Goal: Information Seeking & Learning: Understand process/instructions

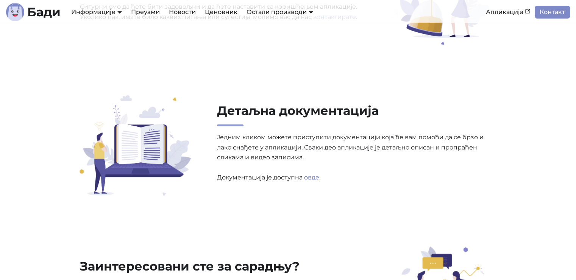
scroll to position [2378, 0]
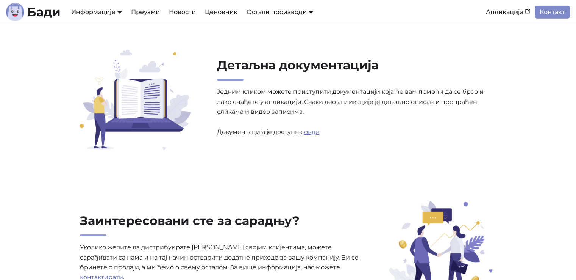
click at [314, 132] on link "овде" at bounding box center [311, 131] width 15 height 7
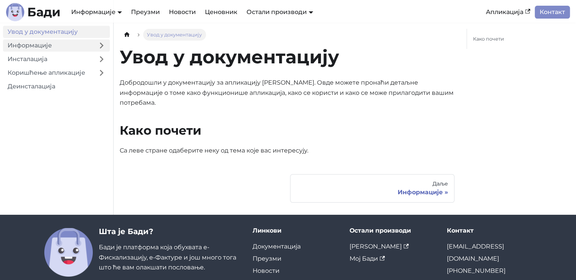
click at [39, 45] on link "Информације" at bounding box center [48, 45] width 90 height 12
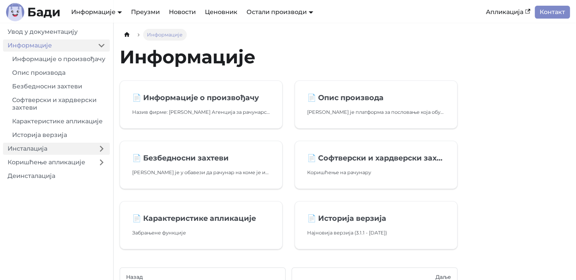
click at [29, 155] on link "Инсталација" at bounding box center [48, 148] width 90 height 12
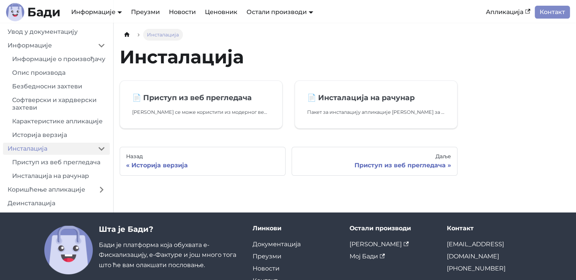
click at [140, 206] on div "Инсталација Инсталација 📄️ Приступ из веб прегледача Бади се може користити из …" at bounding box center [345, 117] width 463 height 189
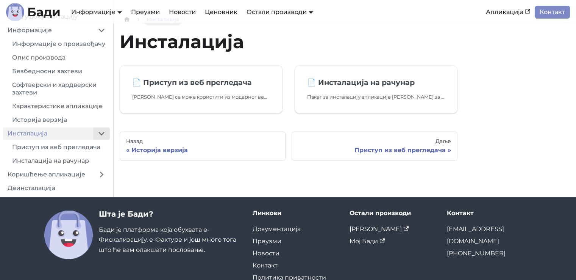
click at [99, 139] on button "Collapse sidebar category 'Инсталација'" at bounding box center [101, 133] width 17 height 12
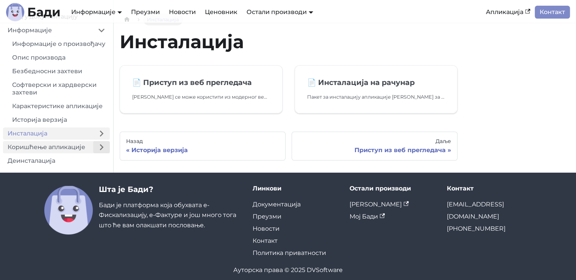
click at [98, 153] on button "Expand sidebar category 'Коришћење апликације'" at bounding box center [101, 147] width 17 height 12
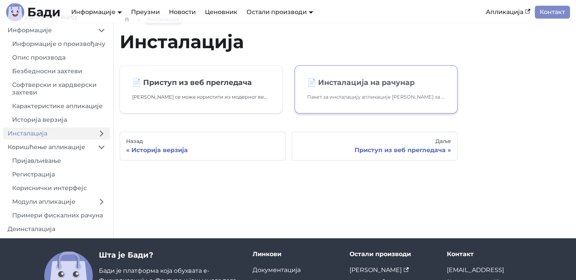
click at [350, 82] on h2 "📄️ Инсталација на рачунар" at bounding box center [376, 82] width 138 height 9
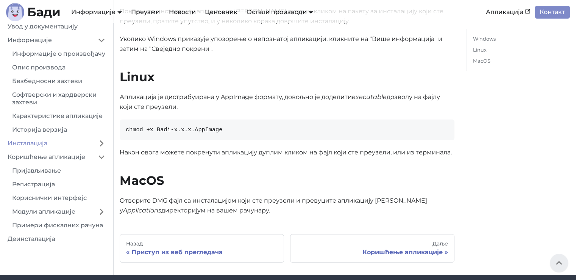
scroll to position [152, 0]
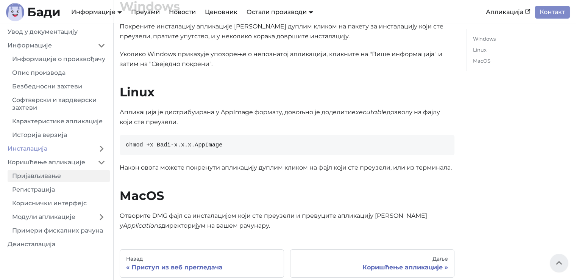
click at [76, 182] on link "Пријављивање" at bounding box center [59, 176] width 102 height 12
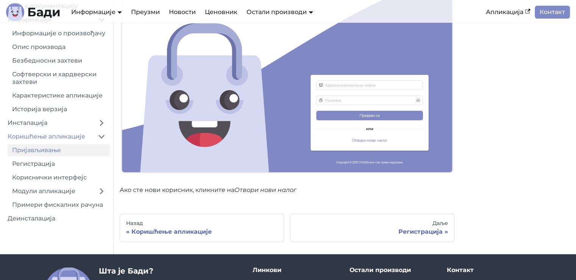
scroll to position [167, 0]
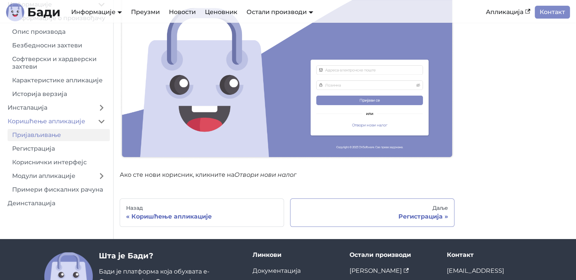
click at [338, 212] on link "Даље Регистрација" at bounding box center [372, 212] width 164 height 29
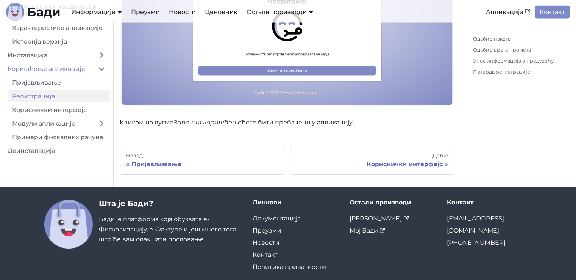
scroll to position [1582, 0]
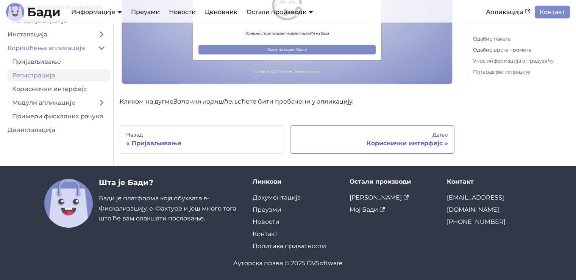
click at [414, 138] on link "Даље Кориснички интерфејс" at bounding box center [372, 139] width 164 height 29
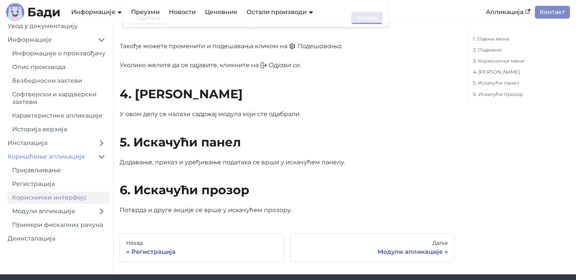
scroll to position [712, 0]
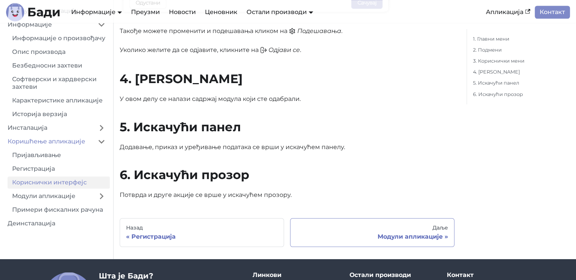
click at [409, 241] on link "Даље Модули апликације" at bounding box center [372, 232] width 164 height 29
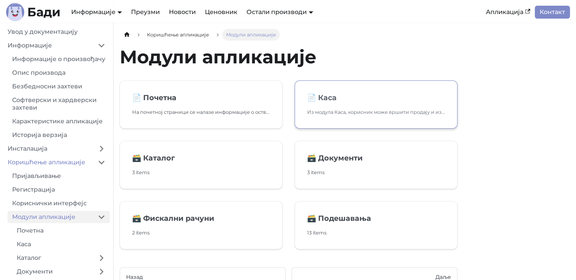
click at [366, 89] on link "📄️ Каса Из модула Каса, корисник може вршити продају и издавање фискалних рачун…" at bounding box center [376, 104] width 163 height 48
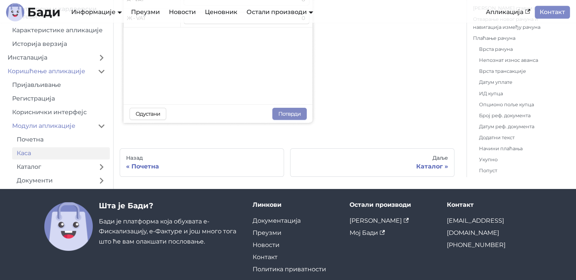
scroll to position [3777, 0]
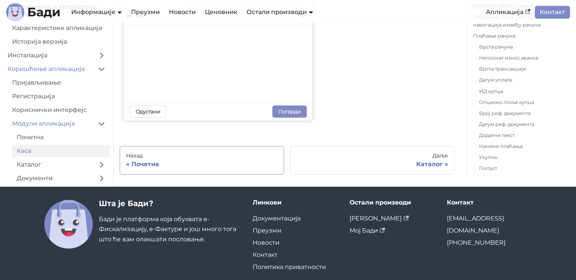
click at [243, 160] on div "Почетна" at bounding box center [202, 164] width 152 height 8
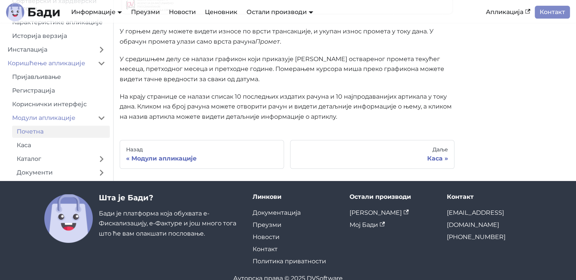
scroll to position [318, 0]
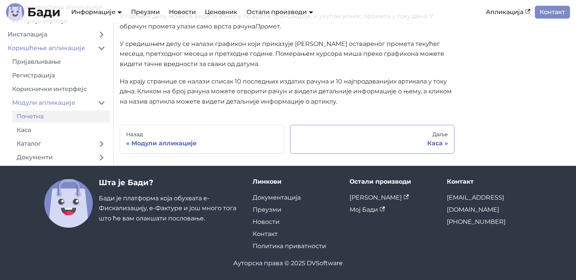
click at [426, 144] on div "Каса" at bounding box center [373, 143] width 152 height 8
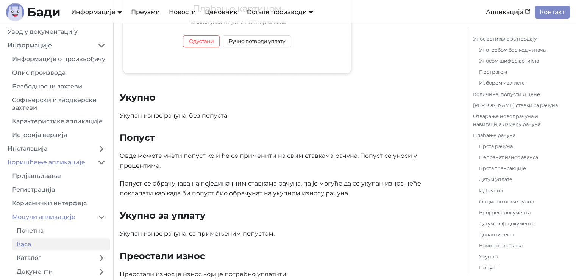
scroll to position [3777, 0]
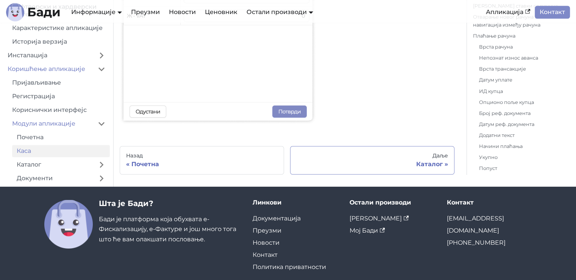
click at [390, 152] on div "Даље" at bounding box center [373, 155] width 152 height 7
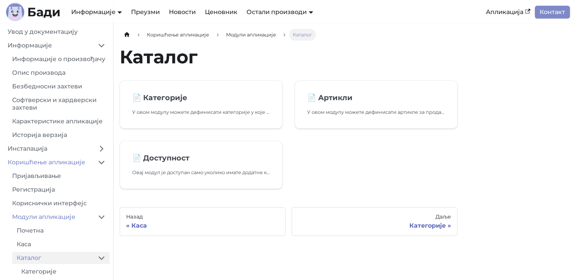
scroll to position [15, 0]
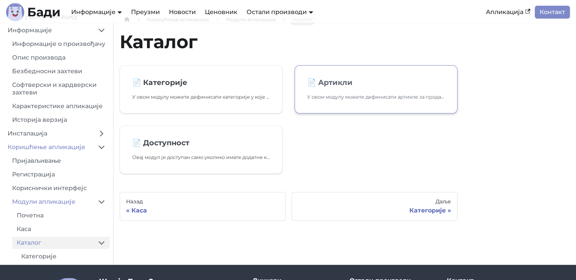
click at [382, 83] on h2 "📄️ Артикли" at bounding box center [376, 82] width 138 height 9
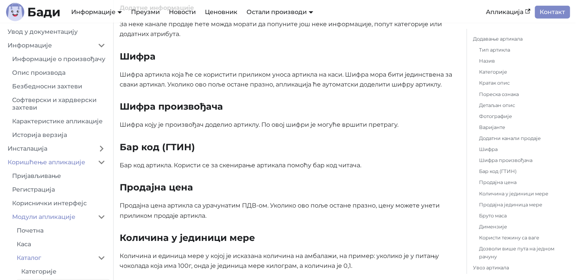
scroll to position [2001, 0]
